Goal: Navigation & Orientation: Find specific page/section

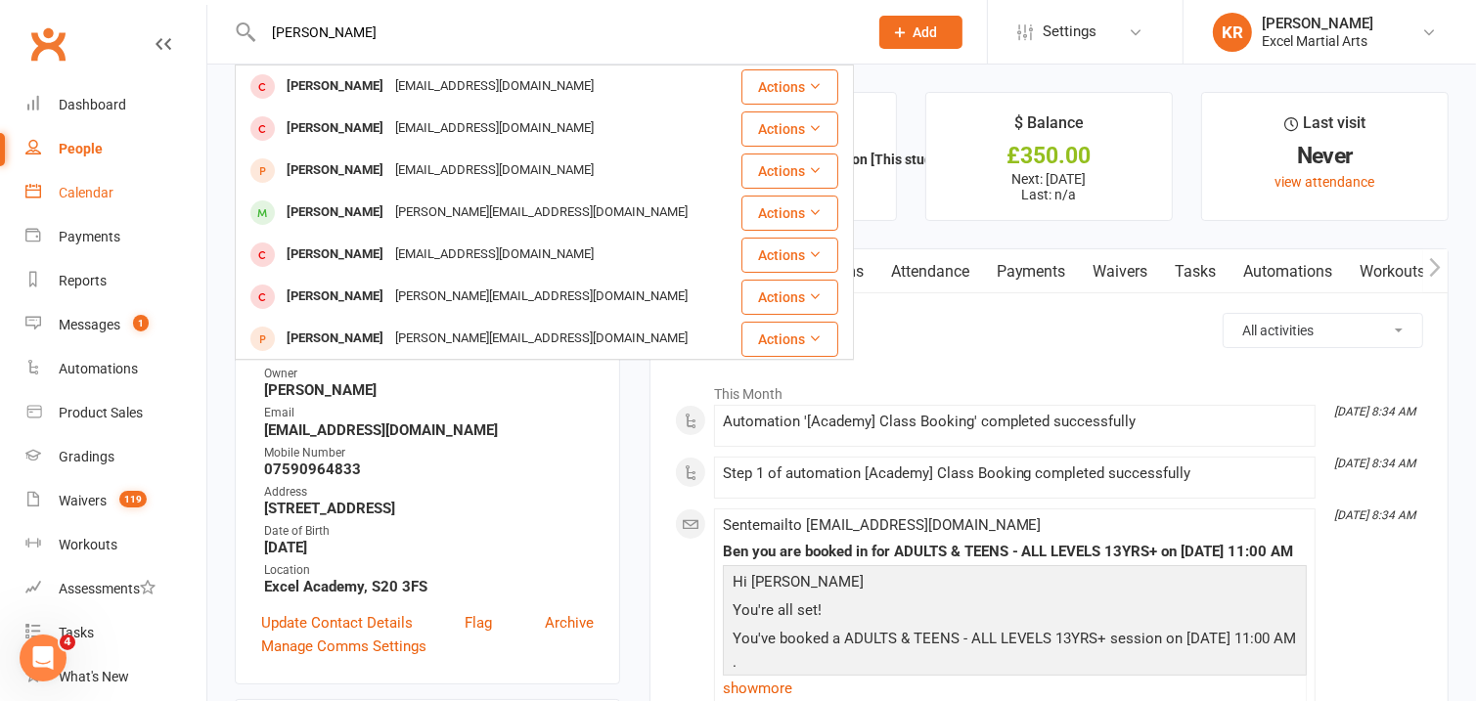
click at [106, 187] on div "Calendar" at bounding box center [86, 193] width 55 height 16
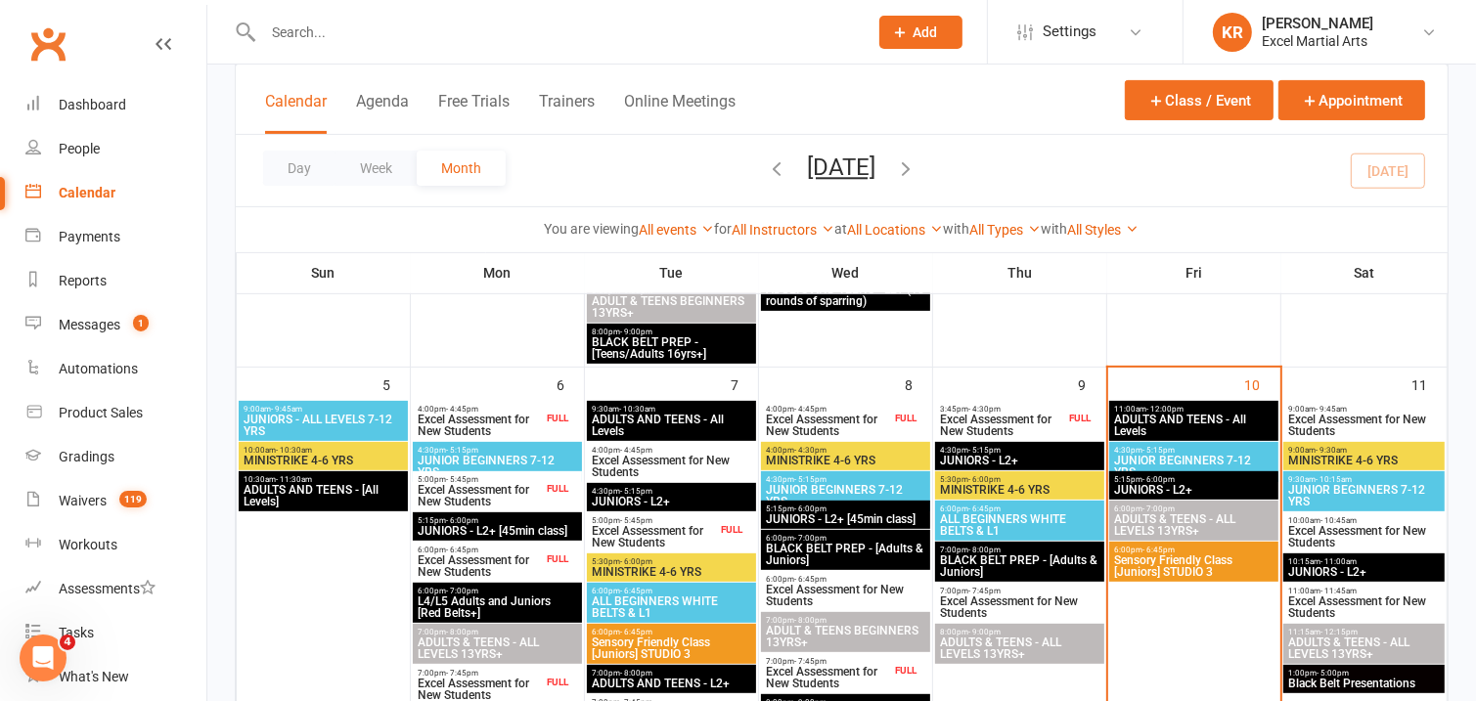
scroll to position [551, 0]
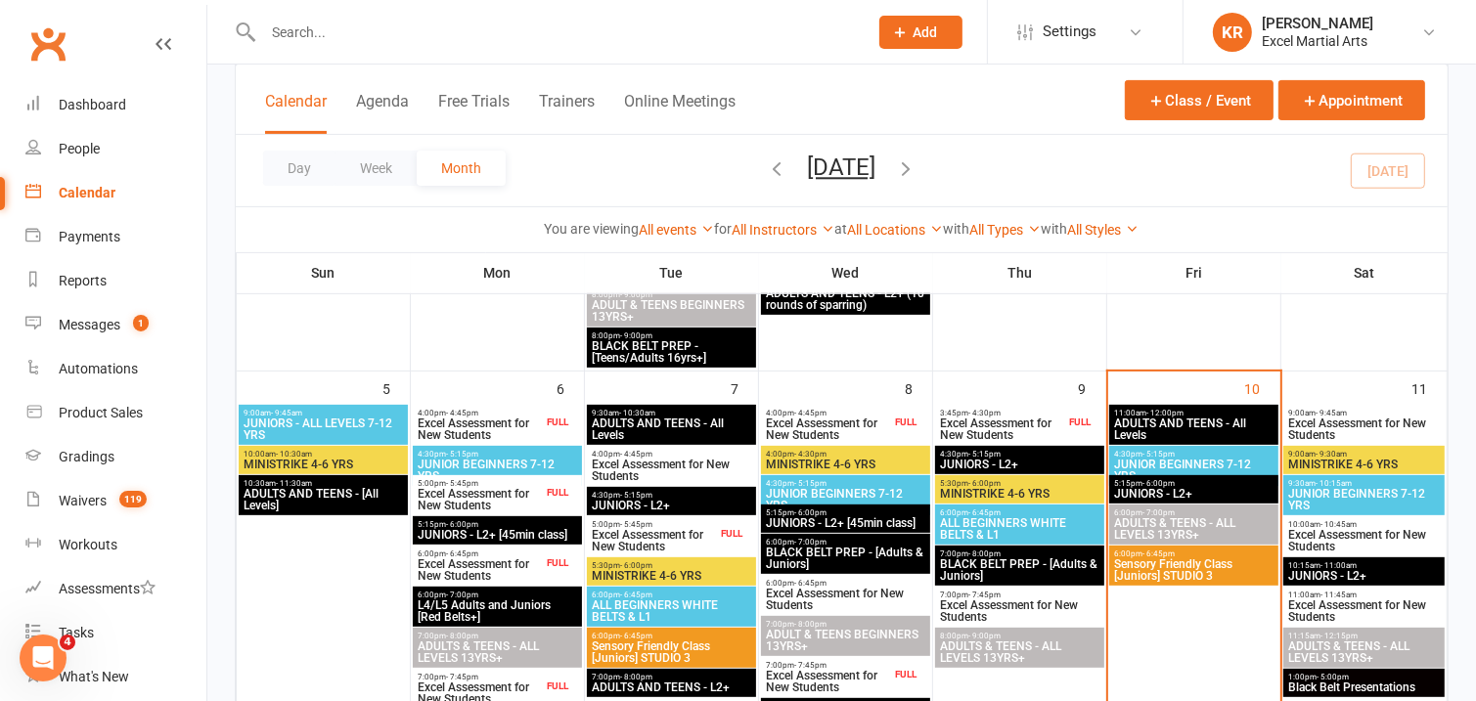
click at [1193, 419] on span "ADULTS AND TEENS - All Levels" at bounding box center [1193, 429] width 161 height 23
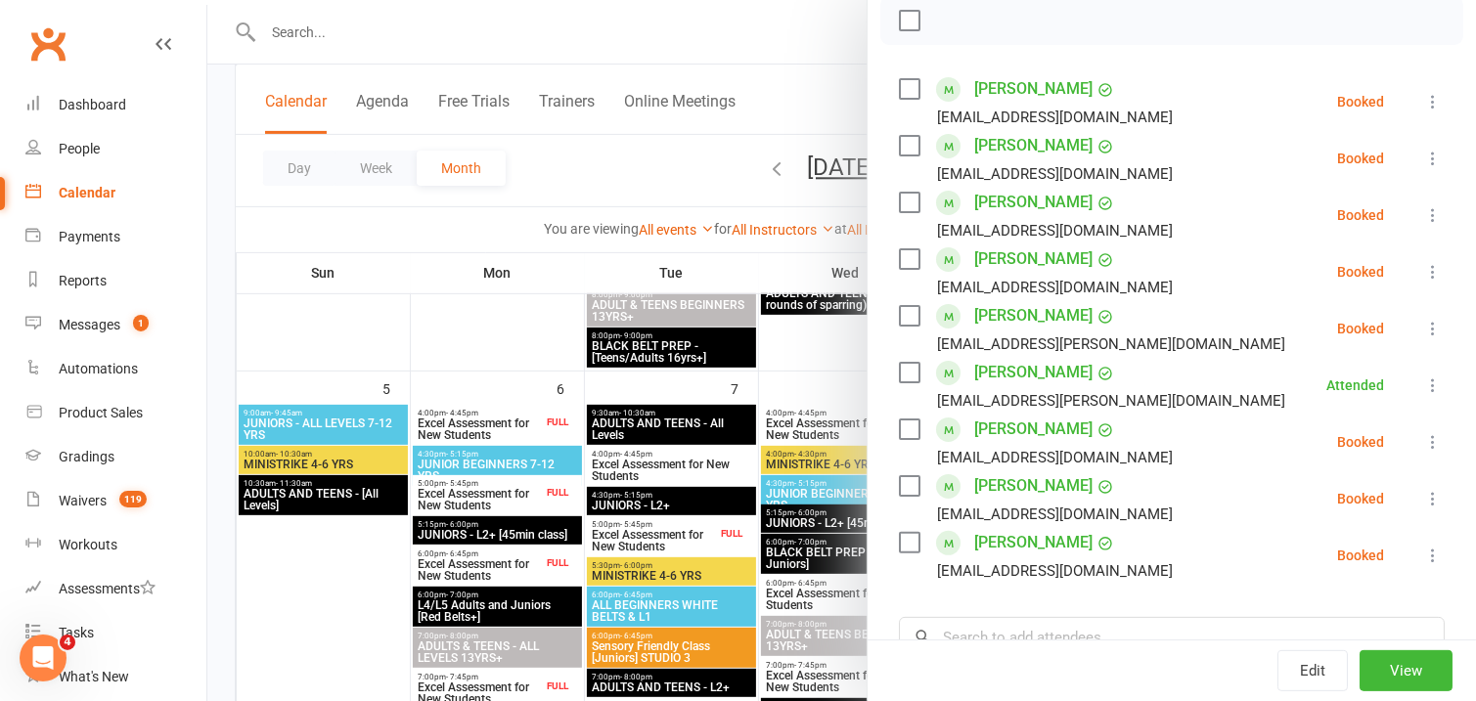
scroll to position [279, 0]
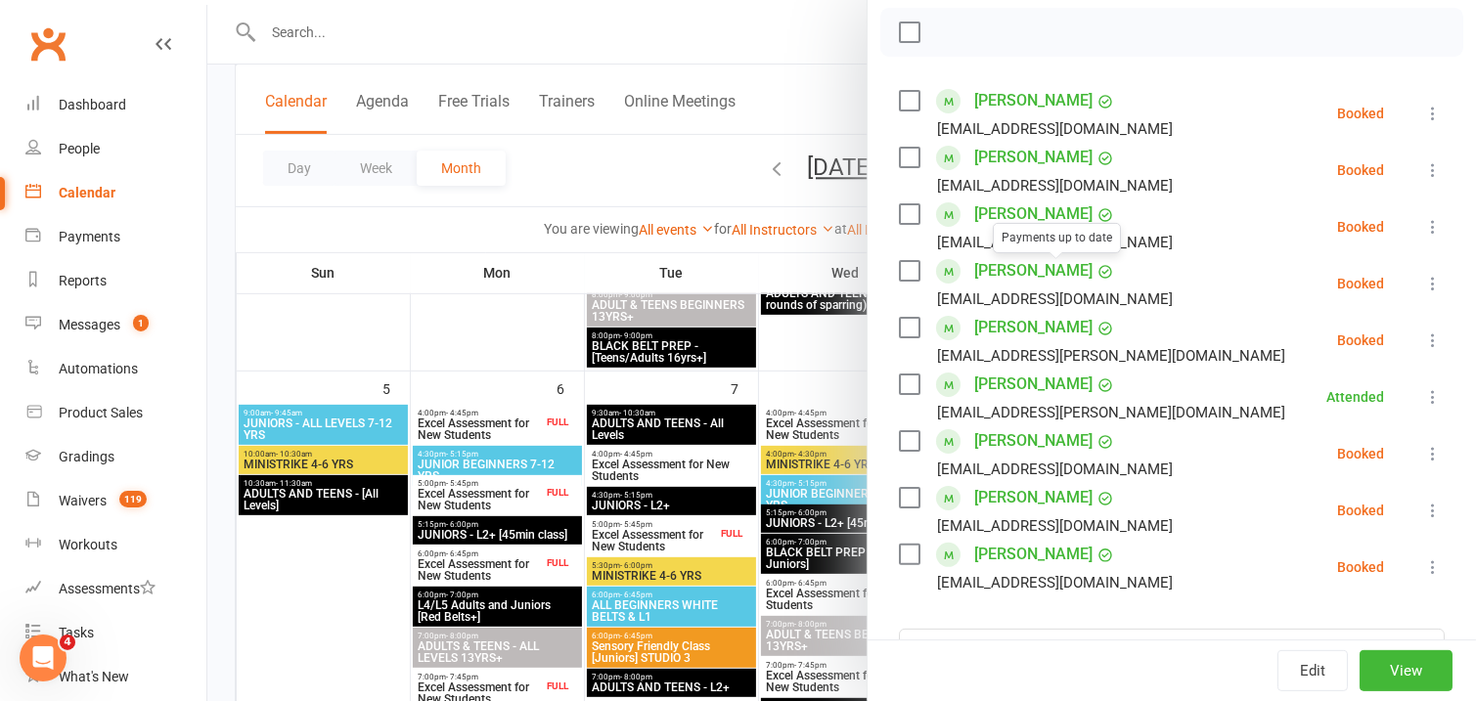
click at [1030, 270] on link "[PERSON_NAME]" at bounding box center [1033, 270] width 118 height 31
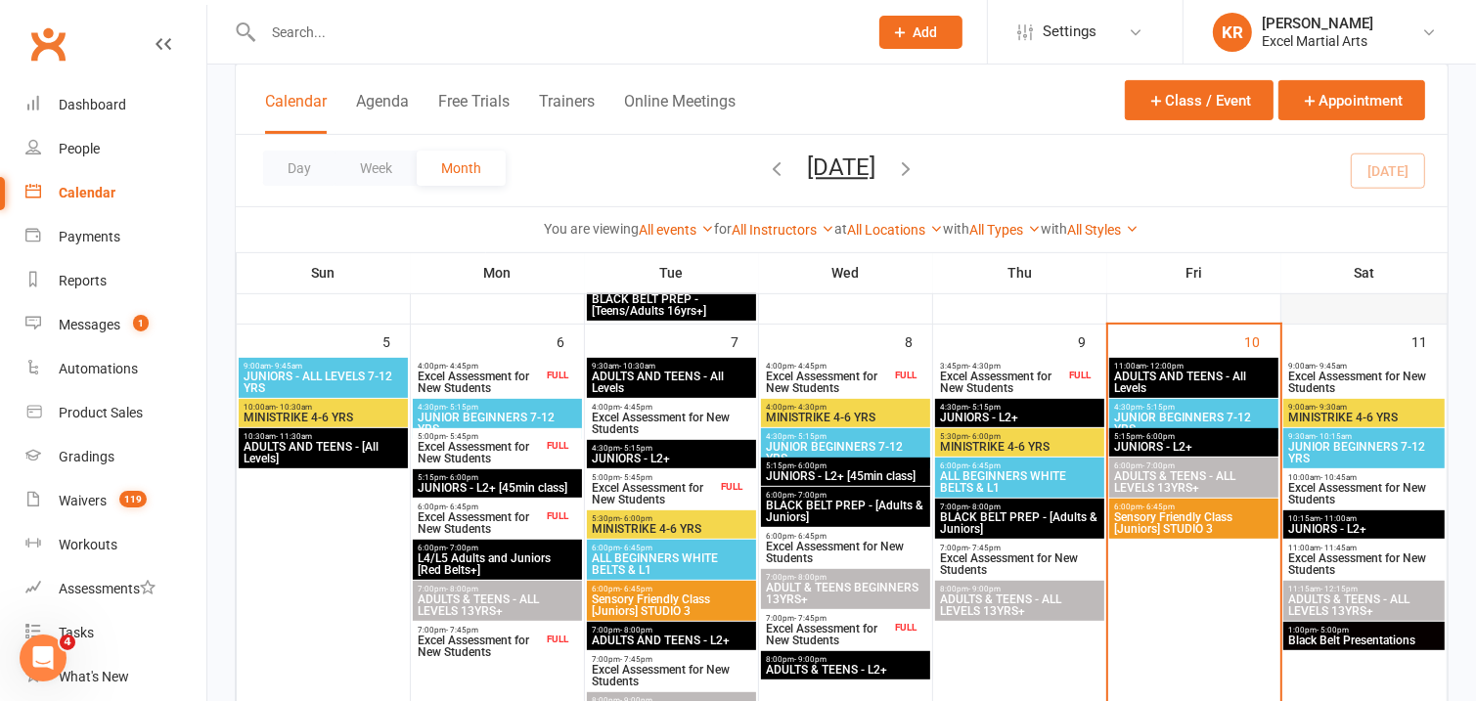
scroll to position [593, 0]
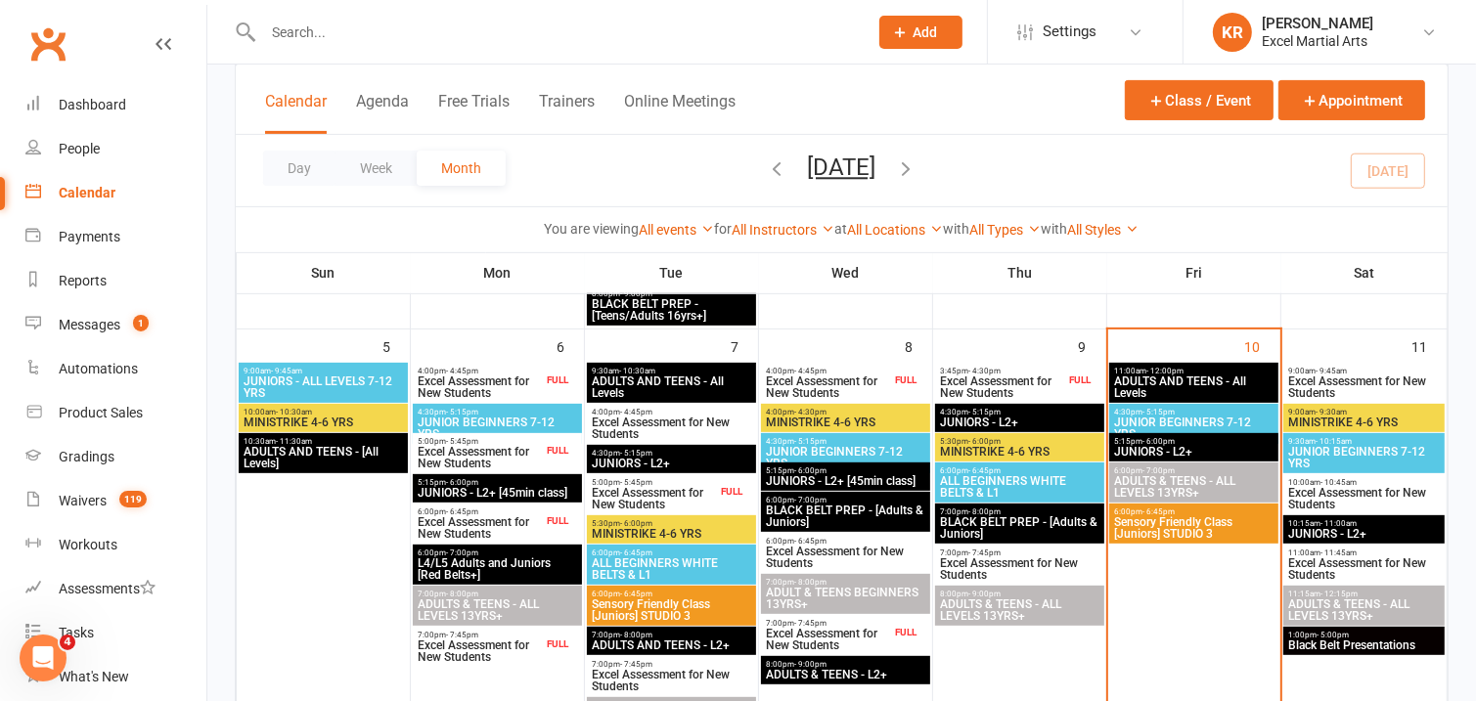
click at [1223, 378] on span "ADULTS AND TEENS - All Levels" at bounding box center [1193, 386] width 161 height 23
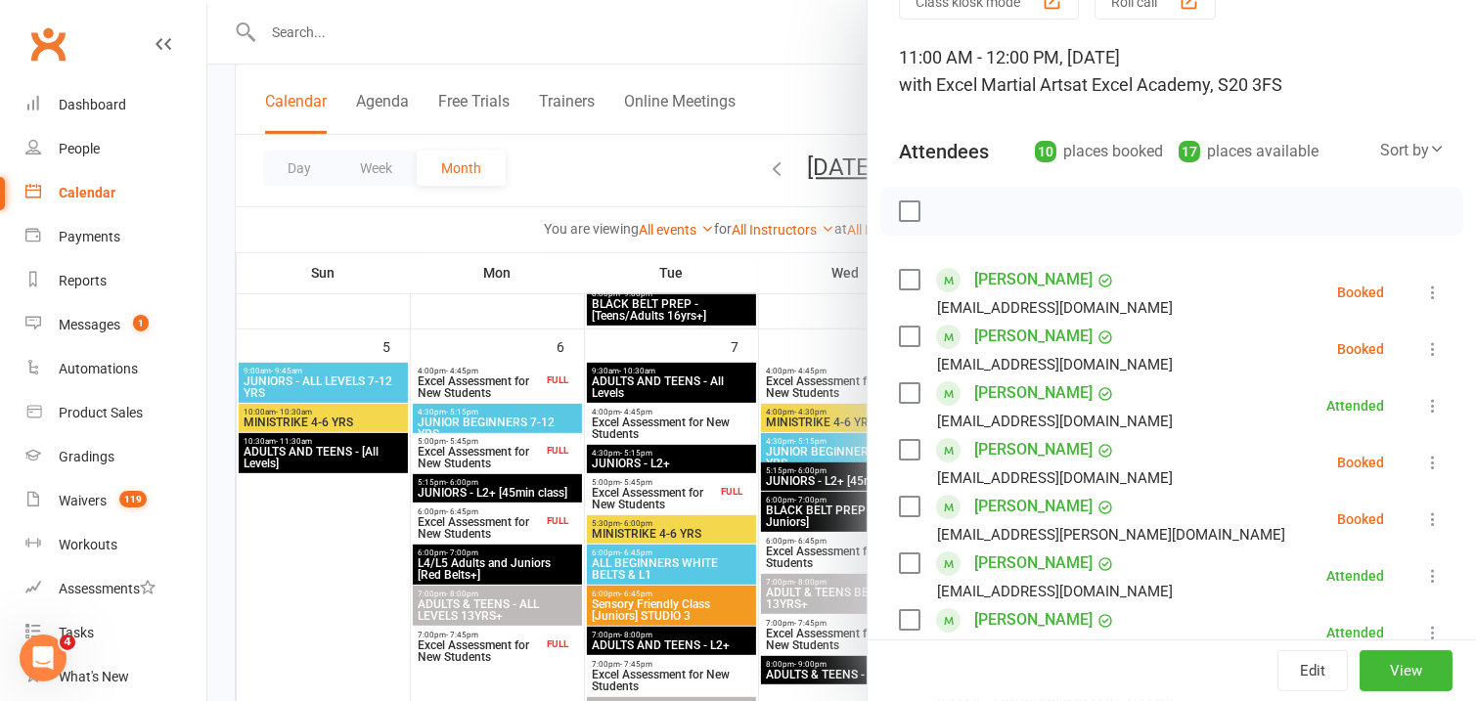
scroll to position [0, 0]
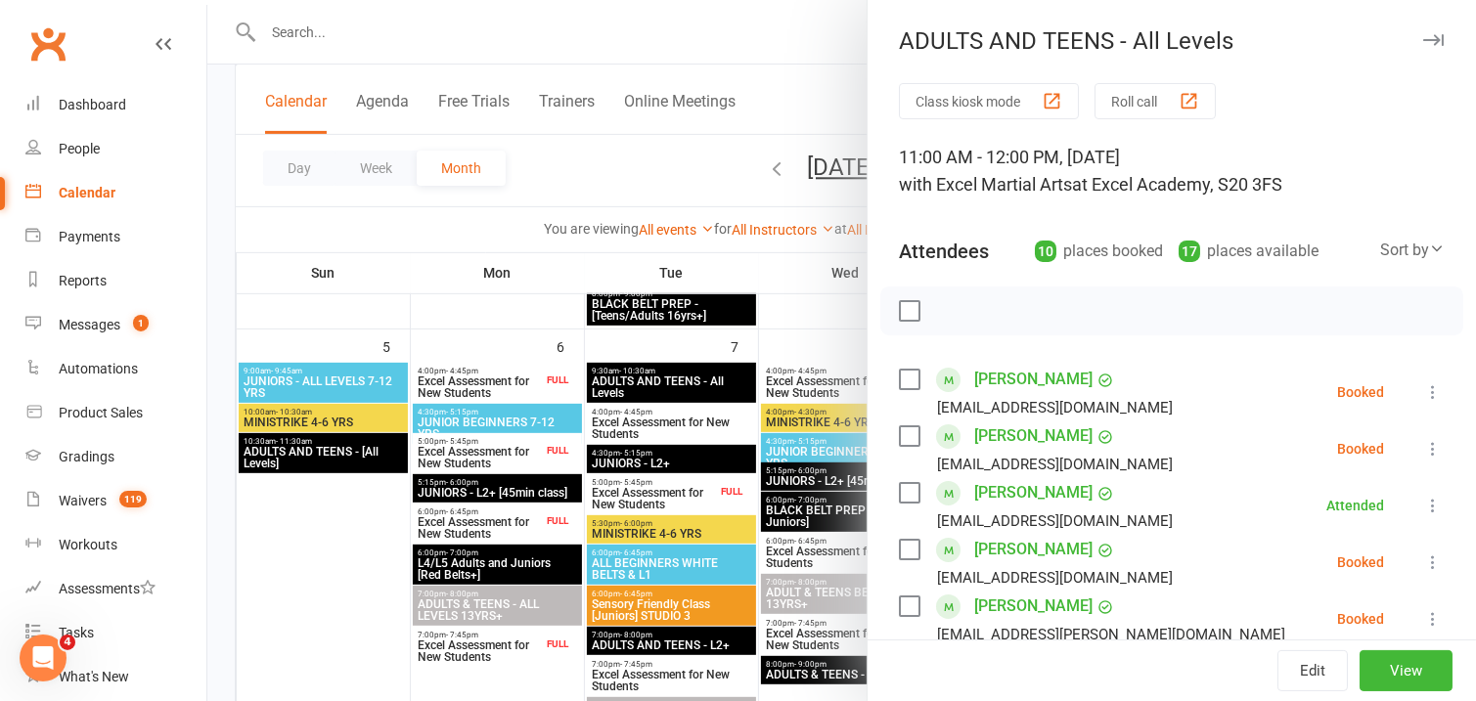
click at [707, 66] on div at bounding box center [841, 350] width 1268 height 701
